Goal: Task Accomplishment & Management: Use online tool/utility

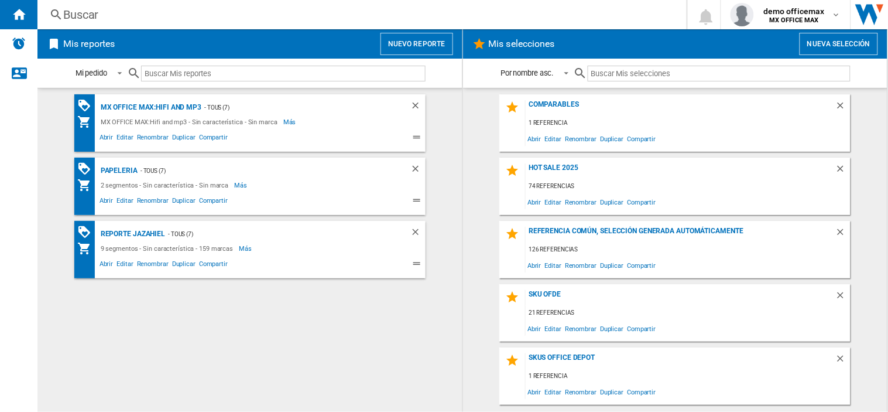
click at [437, 57] on div "Mis reportes Nuevo reporte" at bounding box center [249, 43] width 425 height 29
click at [433, 26] on div "Buscar [GEOGRAPHIC_DATA] 0 demo officemax MX OFFICE MAX MX OFFICE DEPOT MX [PER…" at bounding box center [462, 14] width 851 height 29
click at [435, 41] on button "Nuevo reporte" at bounding box center [417, 44] width 73 height 22
click at [412, 37] on button "Nuevo reporte" at bounding box center [417, 44] width 73 height 22
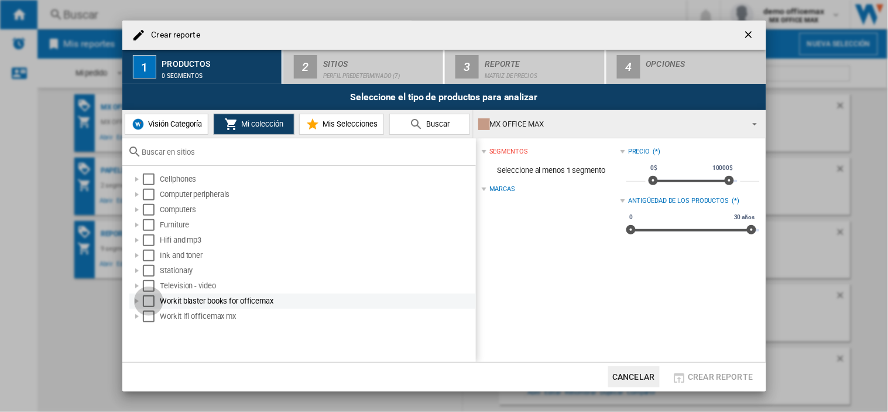
click at [146, 300] on div "Select" at bounding box center [149, 301] width 12 height 12
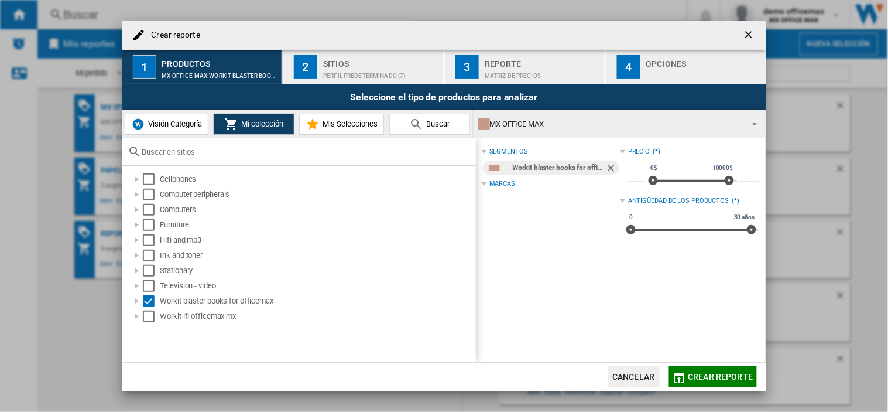
click at [353, 73] on div "Perfil predeterminado (7)" at bounding box center [380, 73] width 115 height 12
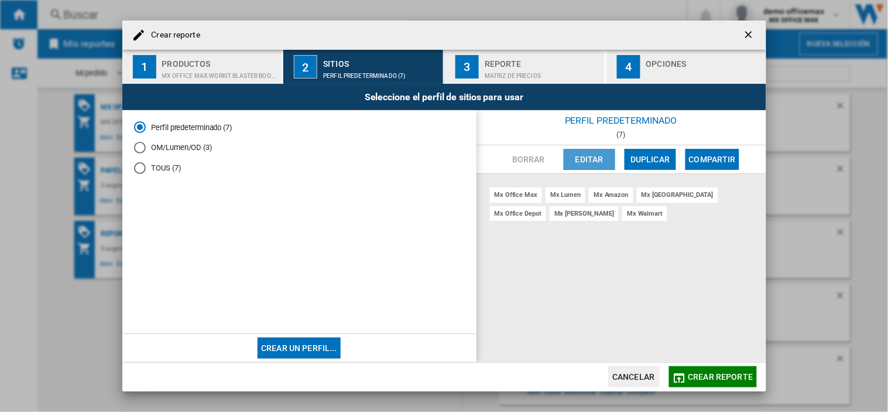
click at [594, 159] on button "Editar" at bounding box center [590, 159] width 52 height 21
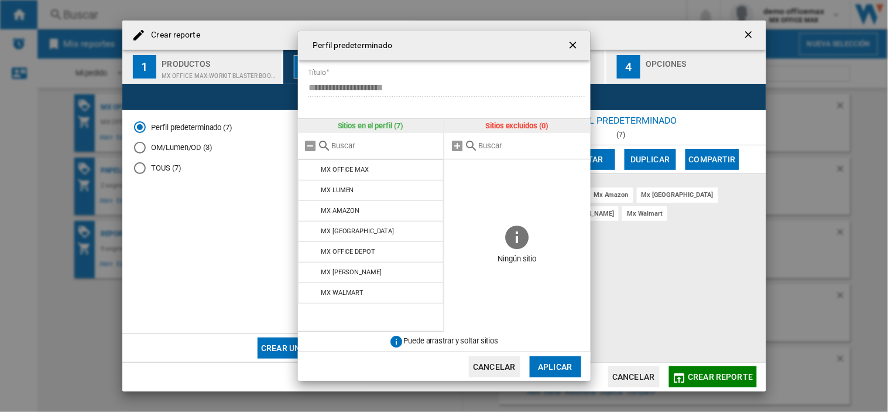
click at [575, 43] on ng-md-icon "getI18NText('BUTTONS.CLOSE_DIALOG')" at bounding box center [575, 46] width 14 height 14
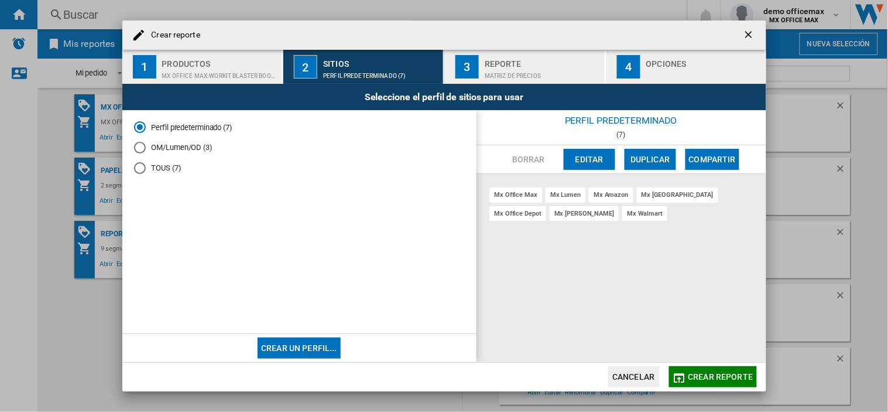
click at [734, 377] on span "Crear reporte" at bounding box center [721, 376] width 65 height 9
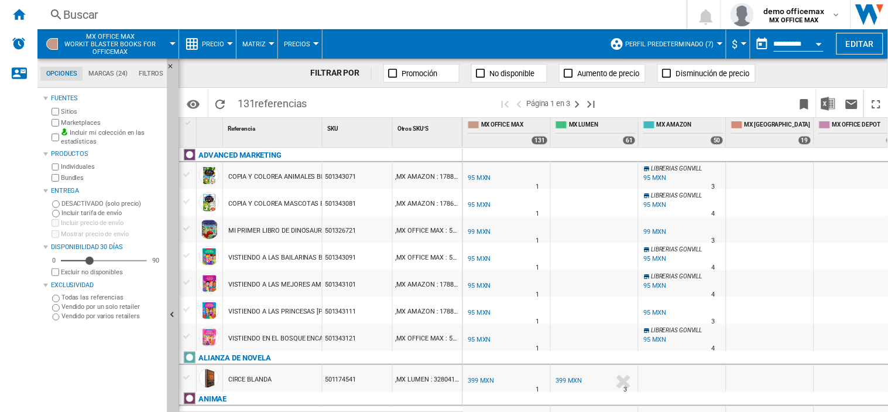
click at [531, 123] on div "MX OFFICE MAX 131 MX LUMEN 61 MX AMAZON 50 MX [GEOGRAPHIC_DATA] 19 MX OFFICE DE…" at bounding box center [770, 132] width 615 height 29
drag, startPoint x: 463, startPoint y: 128, endPoint x: 437, endPoint y: 129, distance: 25.8
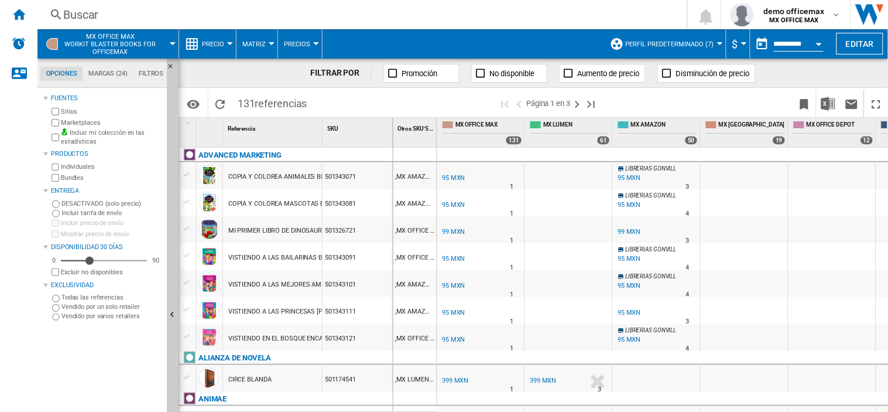
drag, startPoint x: 394, startPoint y: 127, endPoint x: 323, endPoint y: 131, distance: 71.0
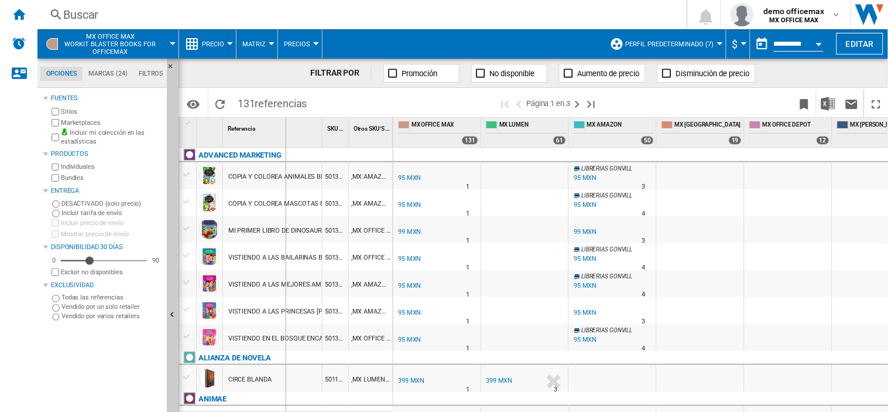
drag, startPoint x: 324, startPoint y: 130, endPoint x: 453, endPoint y: 120, distance: 129.2
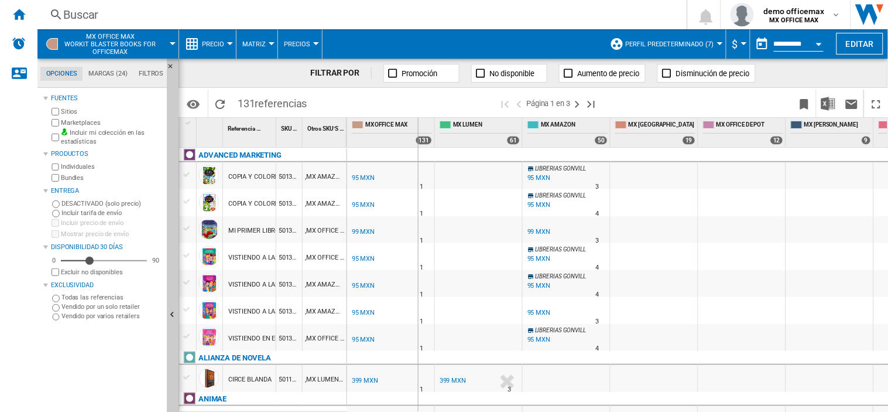
drag, startPoint x: 435, startPoint y: 121, endPoint x: 418, endPoint y: 124, distance: 17.2
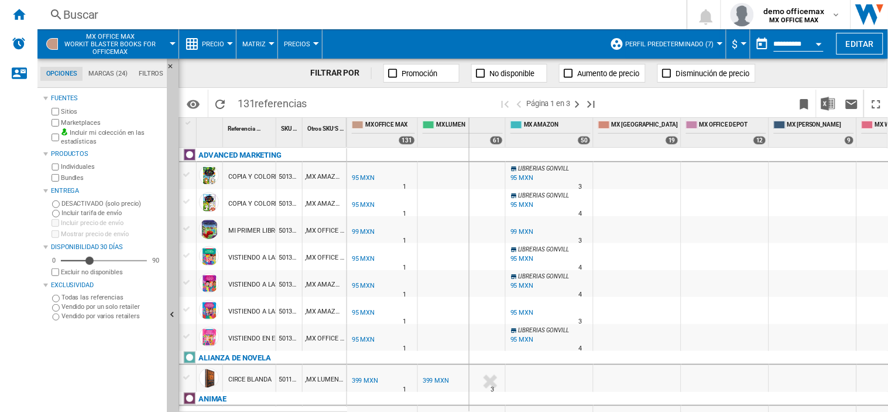
drag, startPoint x: 505, startPoint y: 124, endPoint x: 488, endPoint y: 130, distance: 18.7
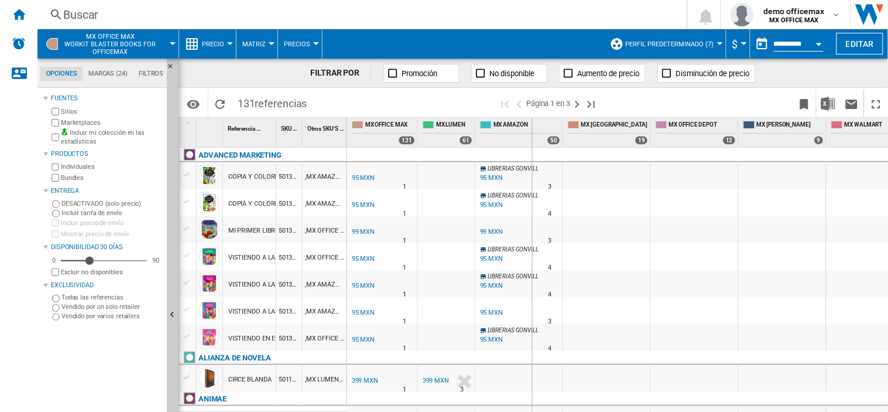
drag, startPoint x: 563, startPoint y: 122, endPoint x: 532, endPoint y: 122, distance: 31.6
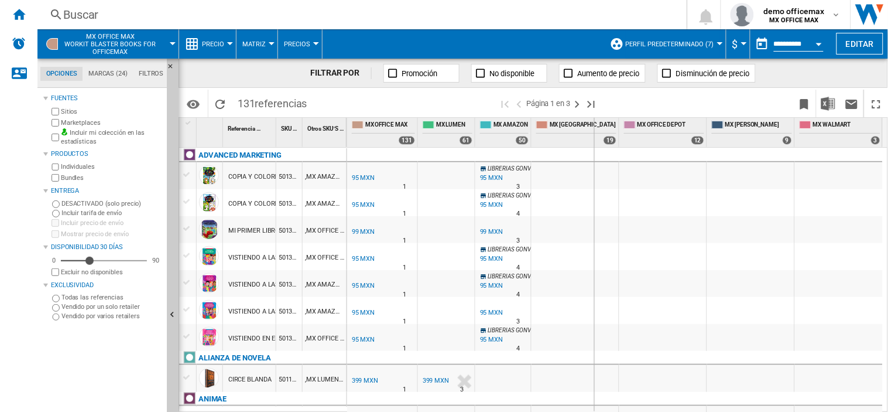
drag, startPoint x: 618, startPoint y: 126, endPoint x: 594, endPoint y: 126, distance: 24.6
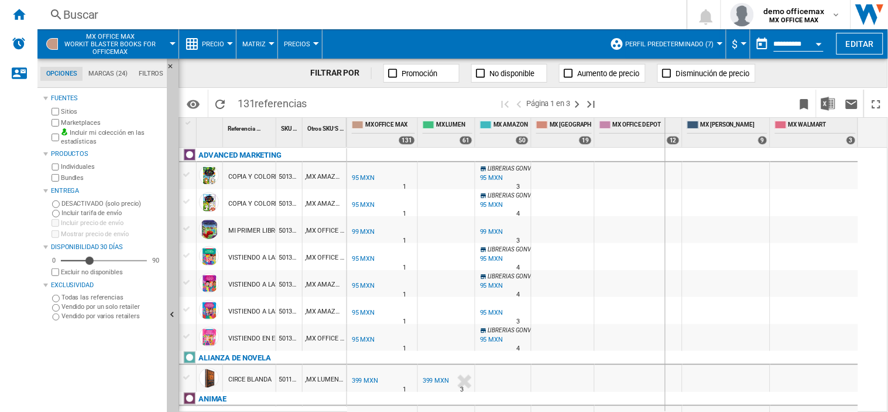
drag, startPoint x: 682, startPoint y: 127, endPoint x: 665, endPoint y: 127, distance: 17.6
drag, startPoint x: 753, startPoint y: 128, endPoint x: 766, endPoint y: 137, distance: 15.9
drag, startPoint x: 805, startPoint y: 129, endPoint x: 778, endPoint y: 129, distance: 27.5
